Goal: Task Accomplishment & Management: Use online tool/utility

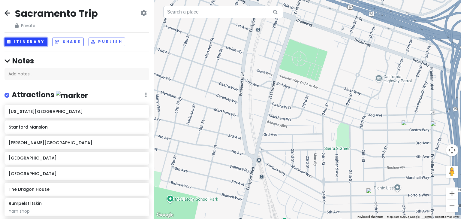
click at [28, 40] on button "Itinerary" at bounding box center [25, 41] width 43 height 9
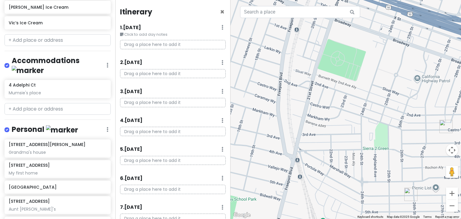
scroll to position [552, 0]
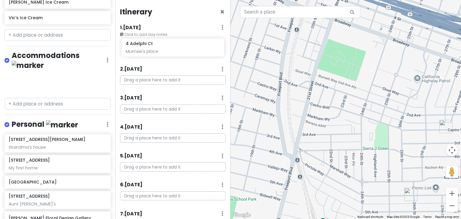
drag, startPoint x: 39, startPoint y: 83, endPoint x: 156, endPoint y: 46, distance: 122.9
click at [156, 46] on div "Sacramento Trip Private Change Dates Make a Copy Delete Trip Give Feedback 💡 Su…" at bounding box center [230, 109] width 461 height 219
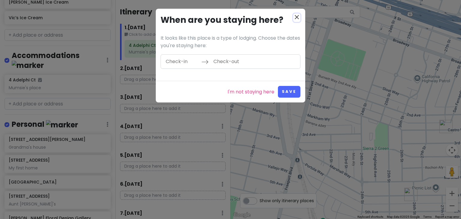
click at [296, 16] on icon "close" at bounding box center [296, 16] width 7 height 7
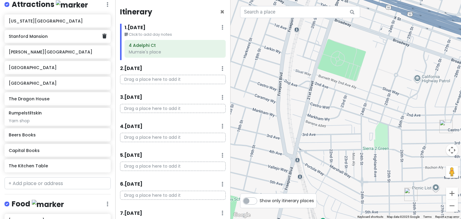
scroll to position [96, 0]
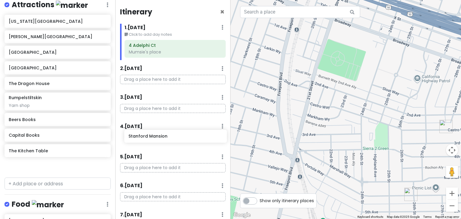
drag, startPoint x: 57, startPoint y: 49, endPoint x: 177, endPoint y: 137, distance: 148.5
click at [177, 137] on div "Sacramento Trip Private Change Dates Make a Copy Delete Trip Give Feedback 💡 Su…" at bounding box center [230, 109] width 461 height 219
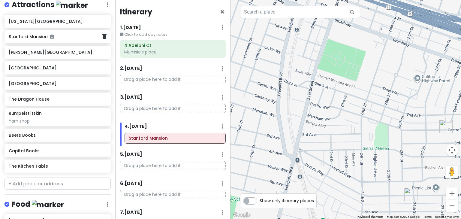
scroll to position [95, 0]
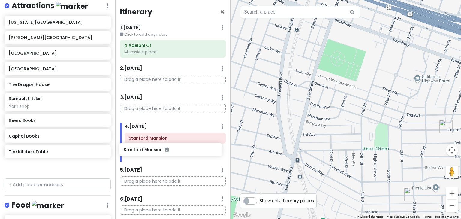
drag, startPoint x: 25, startPoint y: 51, endPoint x: 140, endPoint y: 152, distance: 153.0
click at [140, 152] on div "Sacramento Trip Private Change Dates Make a Copy Delete Trip Give Feedback 💡 Su…" at bounding box center [230, 109] width 461 height 219
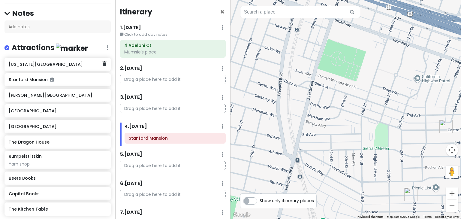
scroll to position [47, 0]
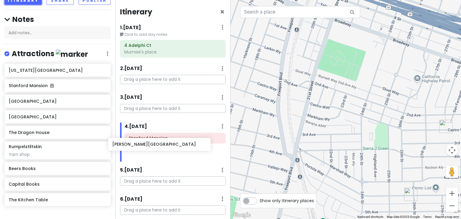
drag, startPoint x: 37, startPoint y: 115, endPoint x: 141, endPoint y: 147, distance: 108.2
click at [141, 147] on div "Sacramento Trip Private Change Dates Make a Copy Delete Trip Give Feedback 💡 Su…" at bounding box center [230, 109] width 461 height 219
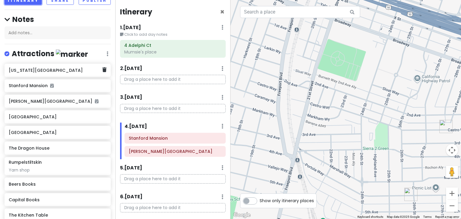
click at [49, 74] on div "[US_STATE][GEOGRAPHIC_DATA]" at bounding box center [55, 70] width 93 height 8
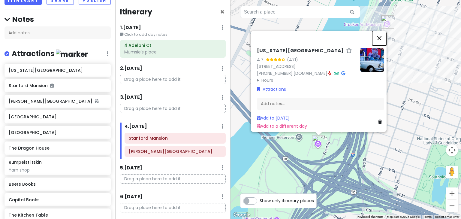
click at [383, 31] on button "Close" at bounding box center [379, 38] width 14 height 14
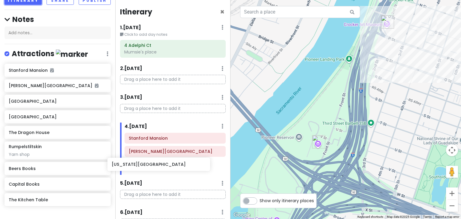
scroll to position [1, 0]
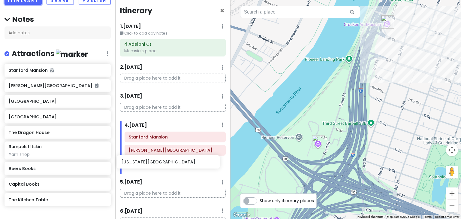
drag, startPoint x: 37, startPoint y: 83, endPoint x: 149, endPoint y: 163, distance: 138.1
click at [149, 163] on div "Sacramento Trip Private Change Dates Make a Copy Delete Trip Give Feedback 💡 Su…" at bounding box center [230, 109] width 461 height 219
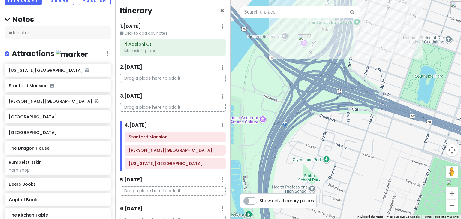
drag, startPoint x: 388, startPoint y: 151, endPoint x: 373, endPoint y: 49, distance: 103.3
click at [373, 49] on div at bounding box center [345, 109] width 230 height 219
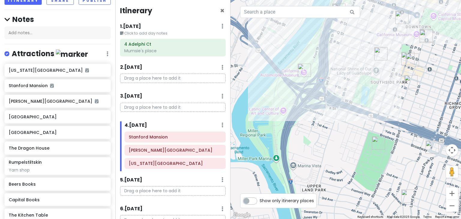
drag, startPoint x: 349, startPoint y: 115, endPoint x: 313, endPoint y: 145, distance: 46.0
click at [313, 145] on div at bounding box center [345, 109] width 230 height 219
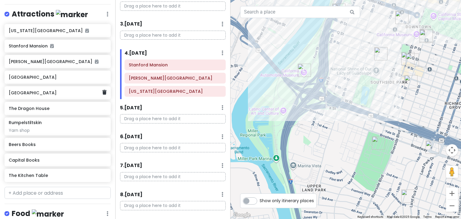
scroll to position [95, 0]
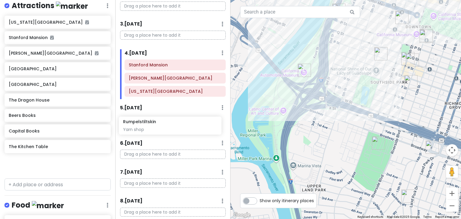
drag, startPoint x: 58, startPoint y: 128, endPoint x: 173, endPoint y: 124, distance: 114.3
click at [173, 124] on div "Sacramento Trip Private Change Dates Make a Copy Delete Trip Give Feedback 💡 Su…" at bounding box center [230, 109] width 461 height 219
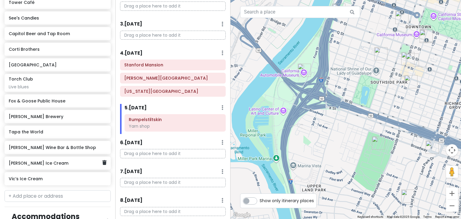
scroll to position [383, 0]
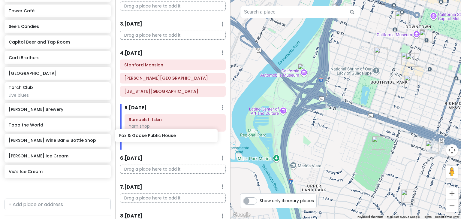
drag, startPoint x: 64, startPoint y: 119, endPoint x: 174, endPoint y: 134, distance: 111.4
click at [174, 134] on div "Sacramento Trip Private Change Dates Make a Copy Delete Trip Give Feedback 💡 Su…" at bounding box center [230, 109] width 461 height 219
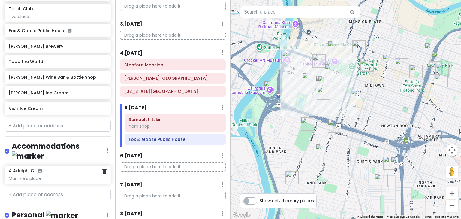
scroll to position [470, 0]
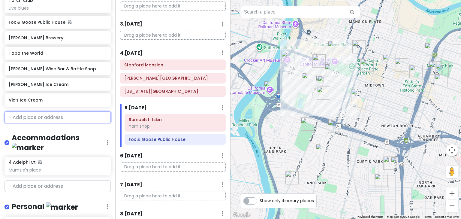
click at [37, 123] on input "text" at bounding box center [57, 117] width 106 height 12
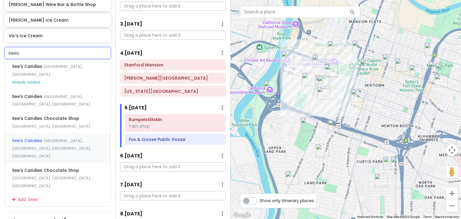
scroll to position [542, 0]
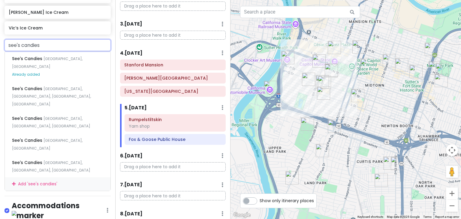
type input "see's candies"
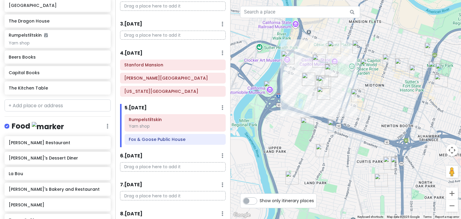
scroll to position [182, 0]
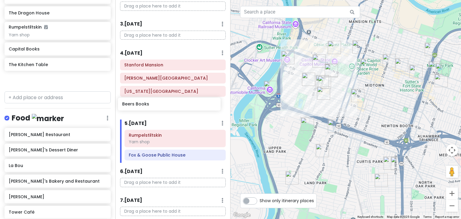
drag, startPoint x: 29, startPoint y: 62, endPoint x: 143, endPoint y: 106, distance: 121.4
click at [143, 106] on div "Sacramento Trip Private Change Dates Make a Copy Delete Trip Give Feedback 💡 Su…" at bounding box center [230, 109] width 461 height 219
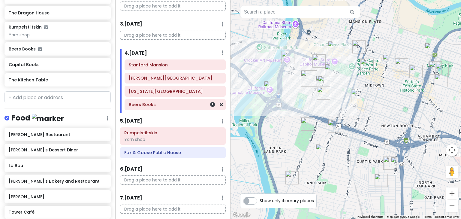
scroll to position [166, 0]
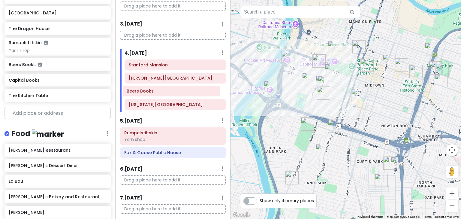
drag, startPoint x: 143, startPoint y: 106, endPoint x: 141, endPoint y: 93, distance: 12.7
click at [141, 93] on div "[GEOGRAPHIC_DATA] [PERSON_NAME][GEOGRAPHIC_DATA] [US_STATE][GEOGRAPHIC_DATA] Be…" at bounding box center [175, 85] width 110 height 53
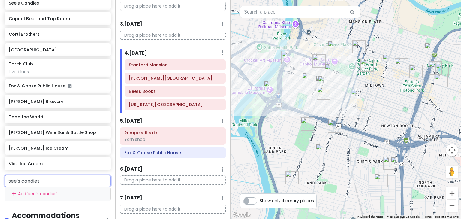
scroll to position [430, 0]
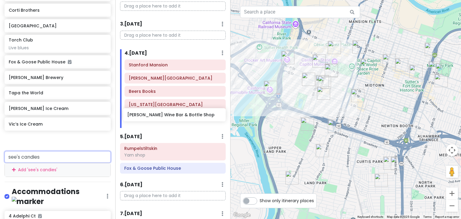
drag, startPoint x: 44, startPoint y: 124, endPoint x: 162, endPoint y: 119, distance: 118.6
click at [162, 119] on div "Sacramento Trip Private Change Dates Make a Copy Delete Trip Give Feedback 💡 Su…" at bounding box center [230, 109] width 461 height 219
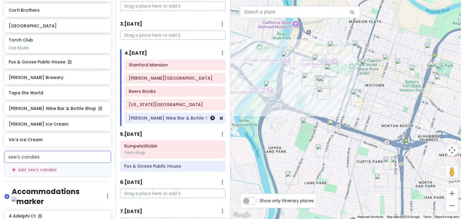
scroll to position [415, 0]
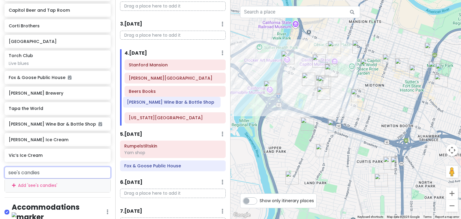
drag, startPoint x: 162, startPoint y: 119, endPoint x: 161, endPoint y: 104, distance: 14.5
click at [161, 104] on div "[GEOGRAPHIC_DATA] [PERSON_NAME] Art Museum Beers Books [US_STATE] Automobile Mu…" at bounding box center [175, 92] width 110 height 66
